Goal: Navigation & Orientation: Find specific page/section

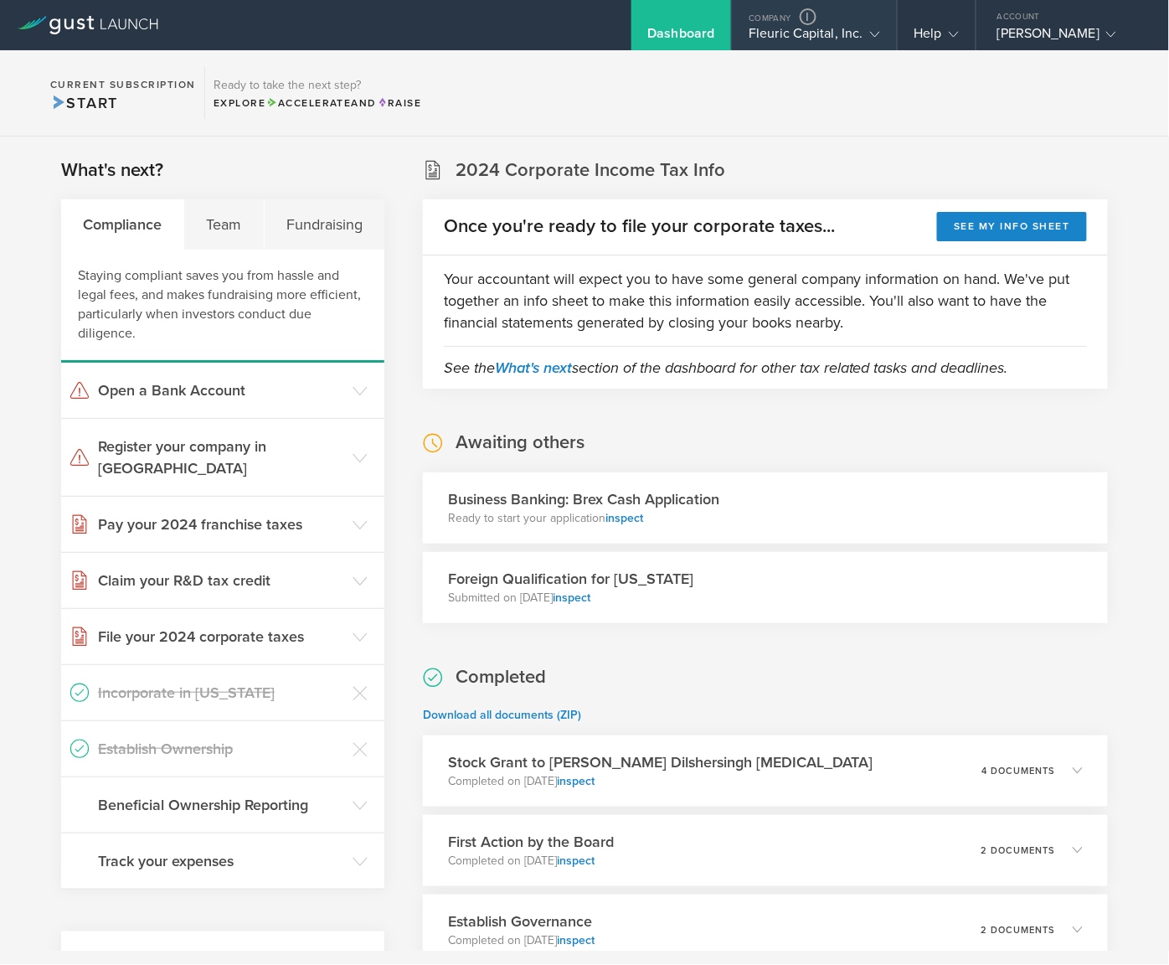
click at [784, 38] on div "Fleuric Capital, Inc." at bounding box center [814, 37] width 131 height 25
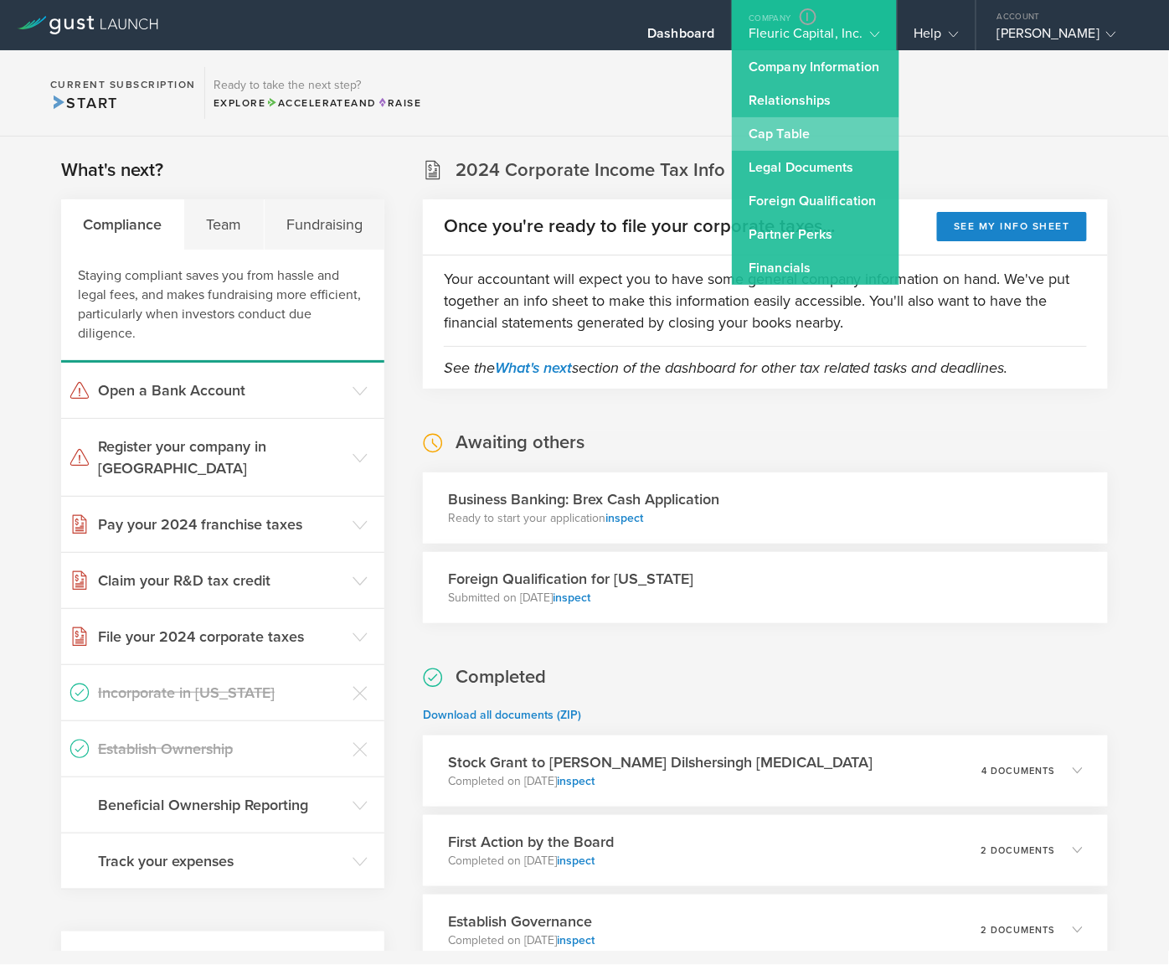
click at [762, 120] on link "Cap Table" at bounding box center [815, 133] width 167 height 33
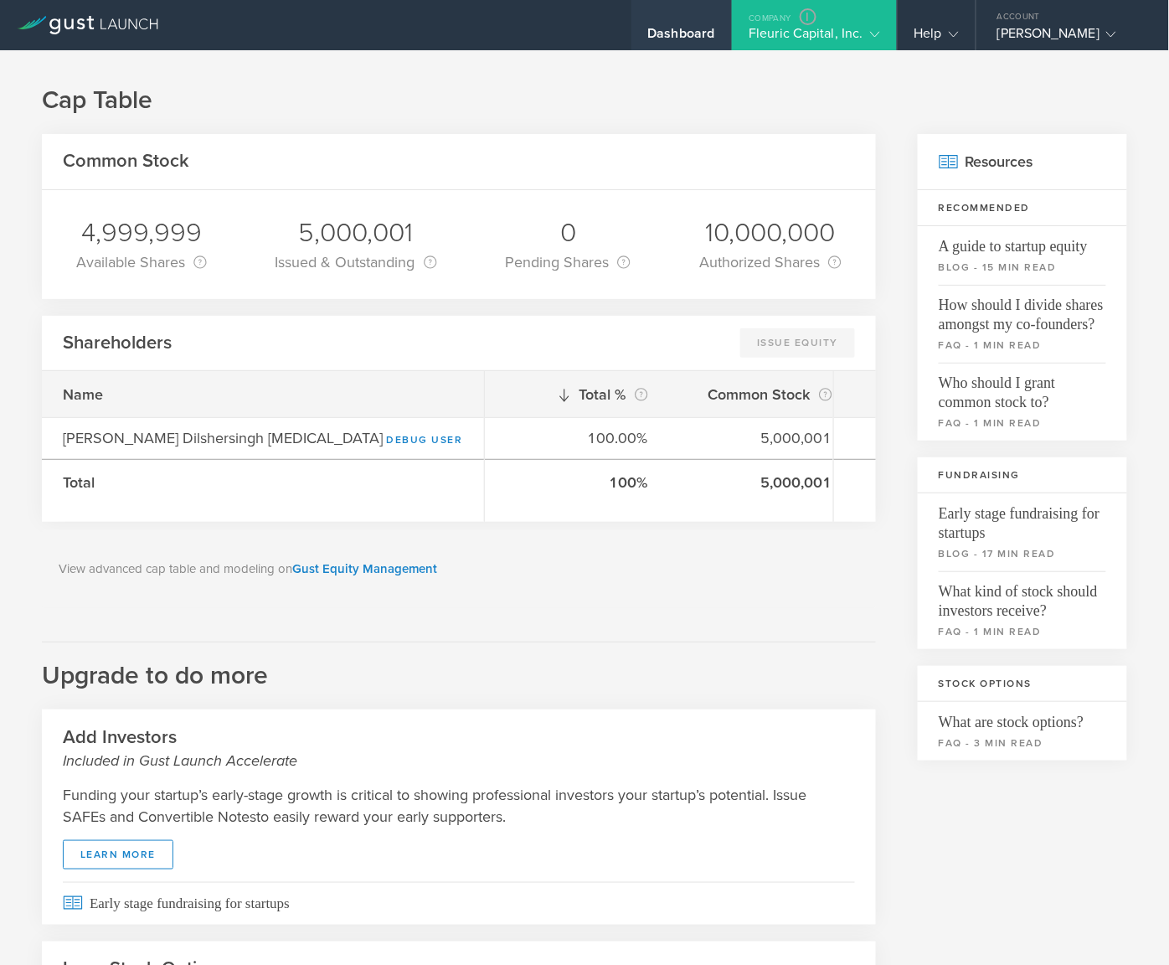
click at [662, 18] on div "Dashboard" at bounding box center [681, 25] width 100 height 50
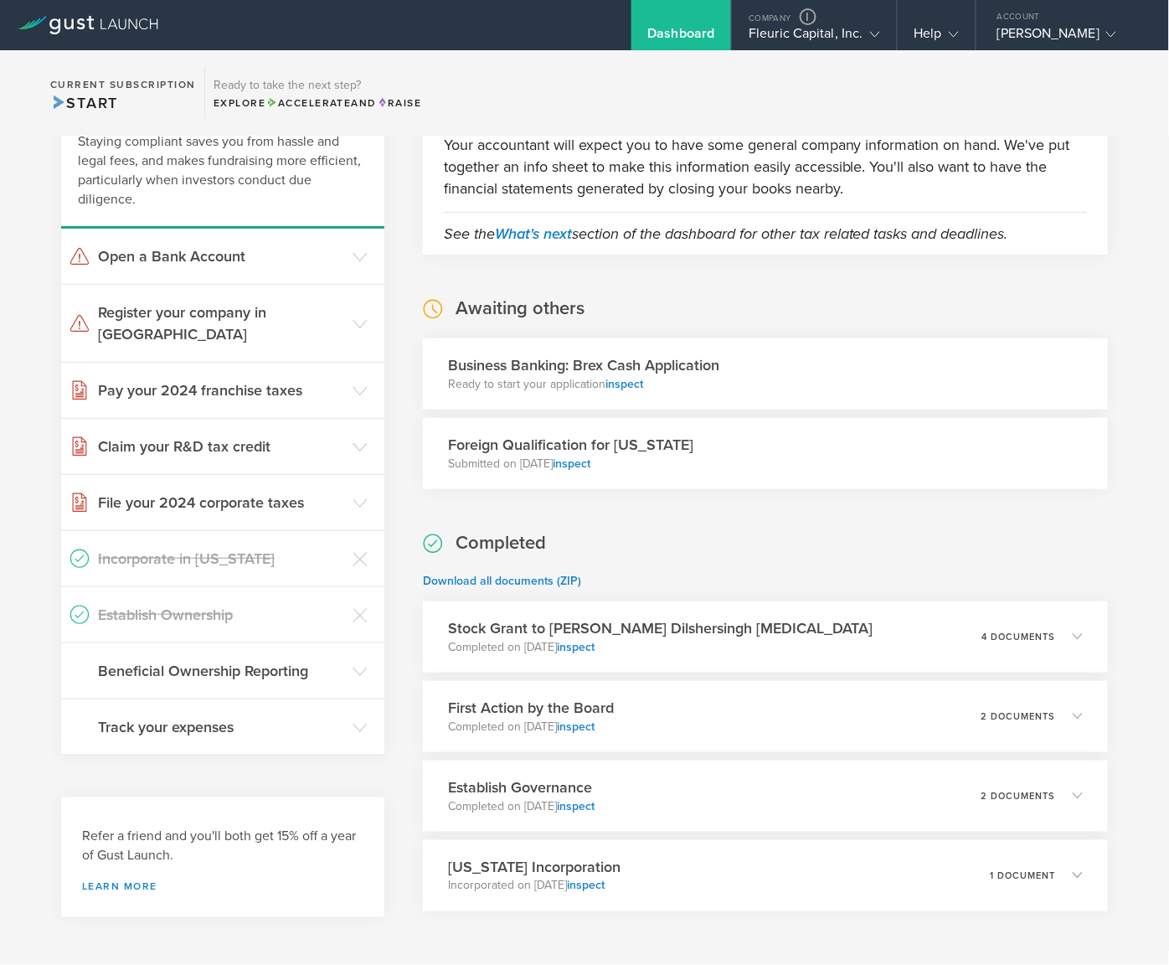
scroll to position [136, 0]
